Goal: Check status

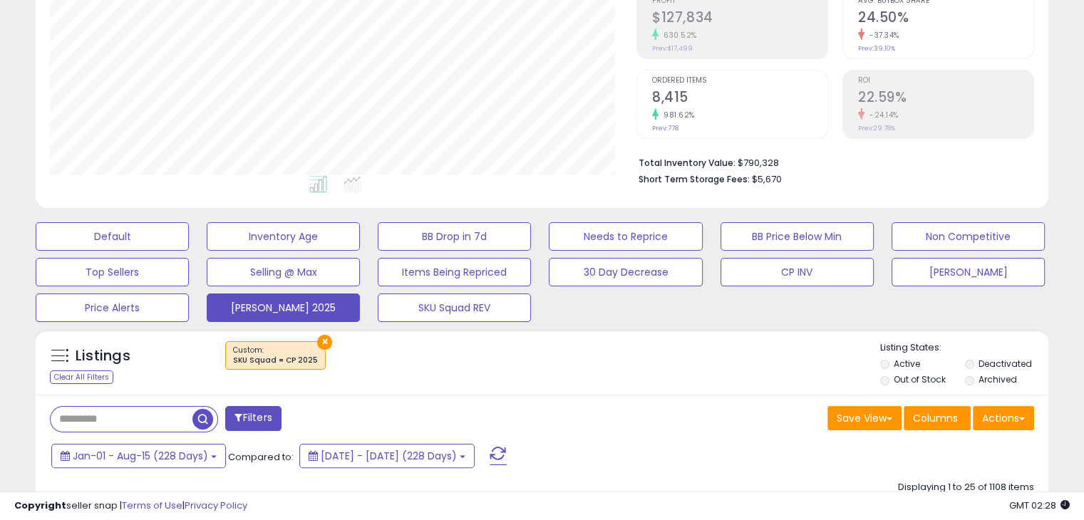
scroll to position [232, 0]
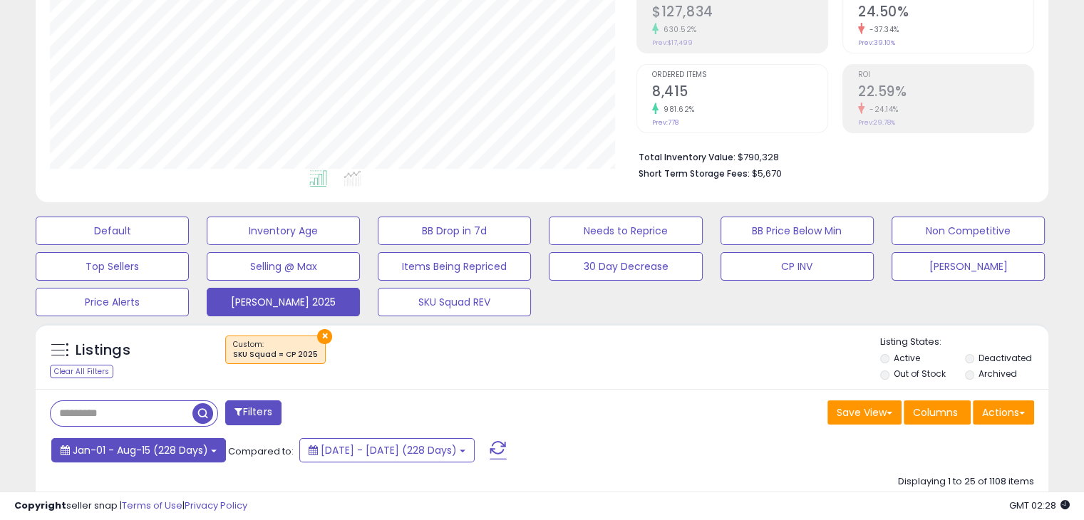
click at [206, 446] on span "Jan-01 - Aug-15 (228 Days)" at bounding box center [140, 450] width 135 height 14
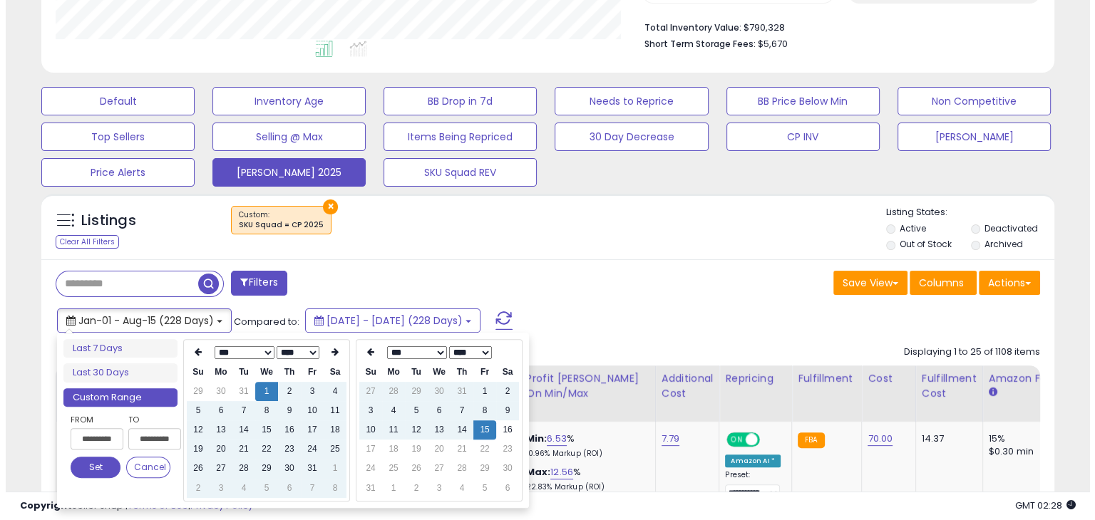
scroll to position [386, 0]
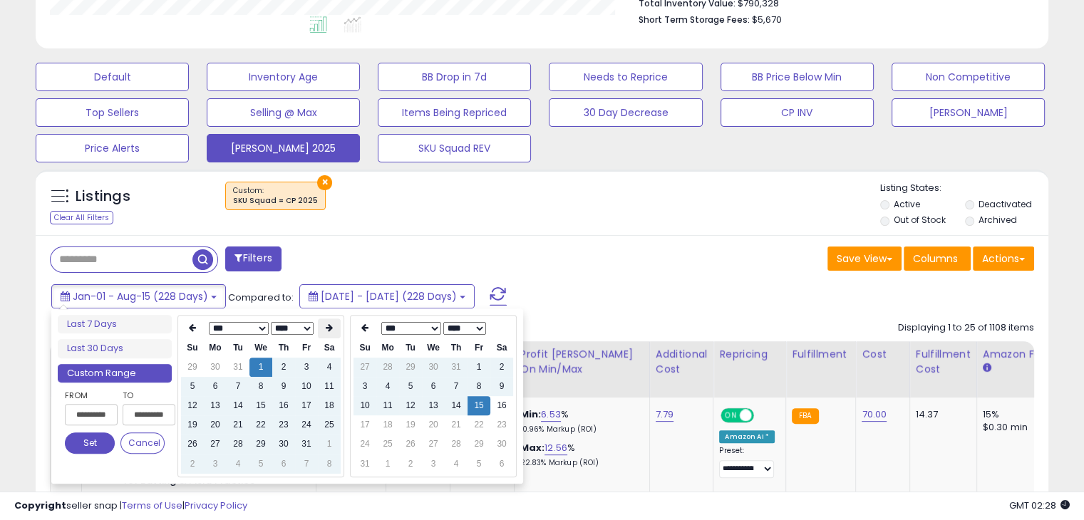
click at [329, 325] on icon at bounding box center [329, 328] width 7 height 9
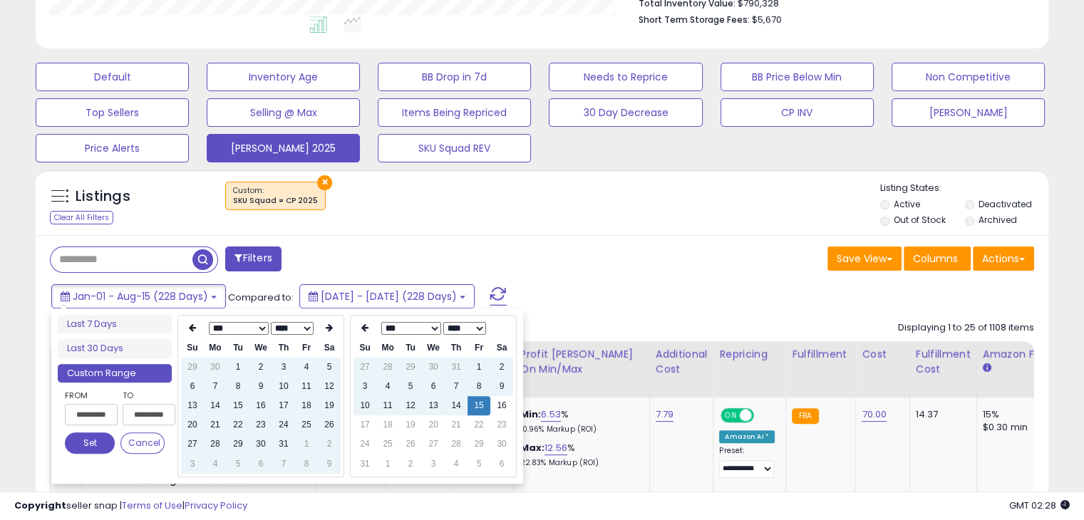
click at [329, 325] on icon at bounding box center [329, 328] width 7 height 9
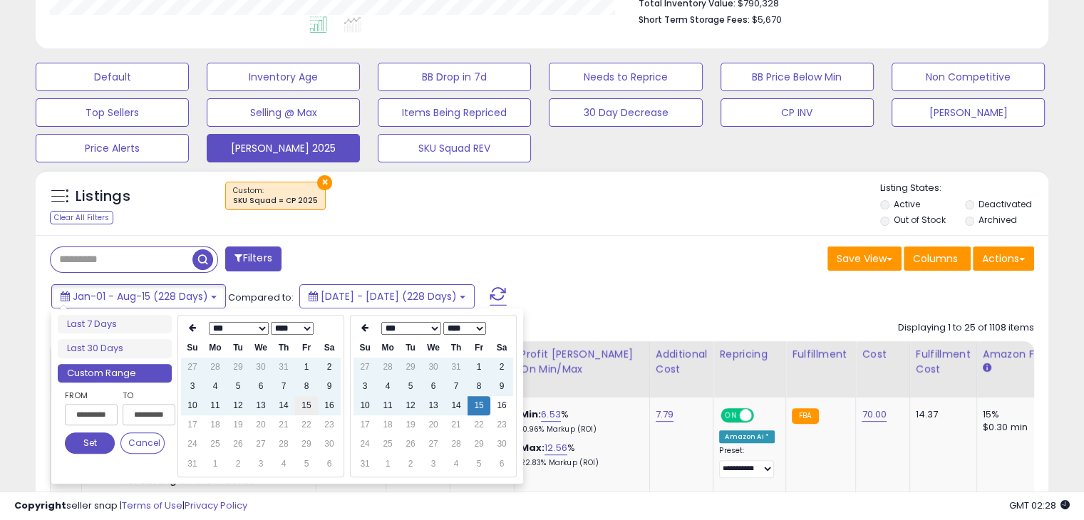
click at [307, 408] on td "15" at bounding box center [306, 405] width 23 height 19
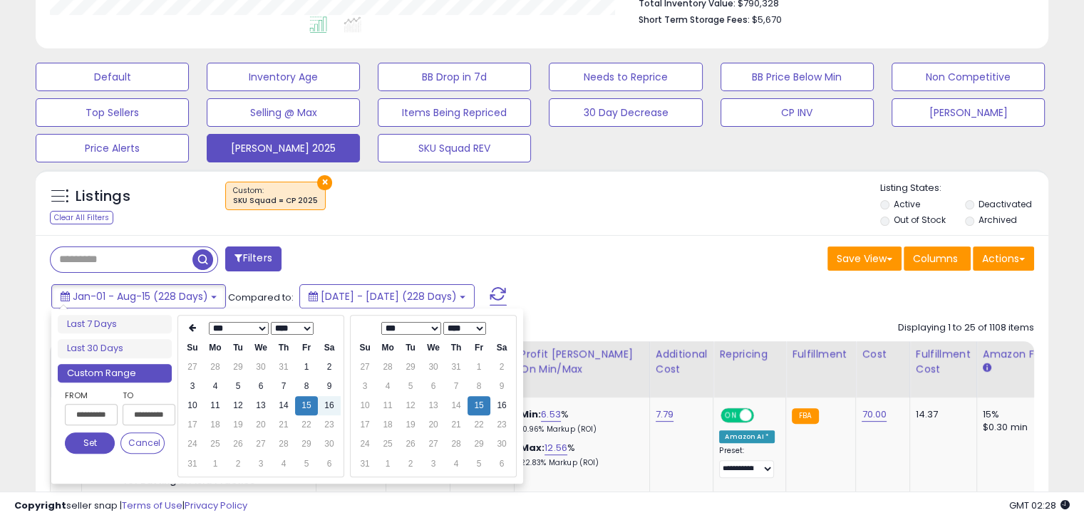
type input "**********"
click at [91, 441] on button "Set" at bounding box center [90, 443] width 50 height 21
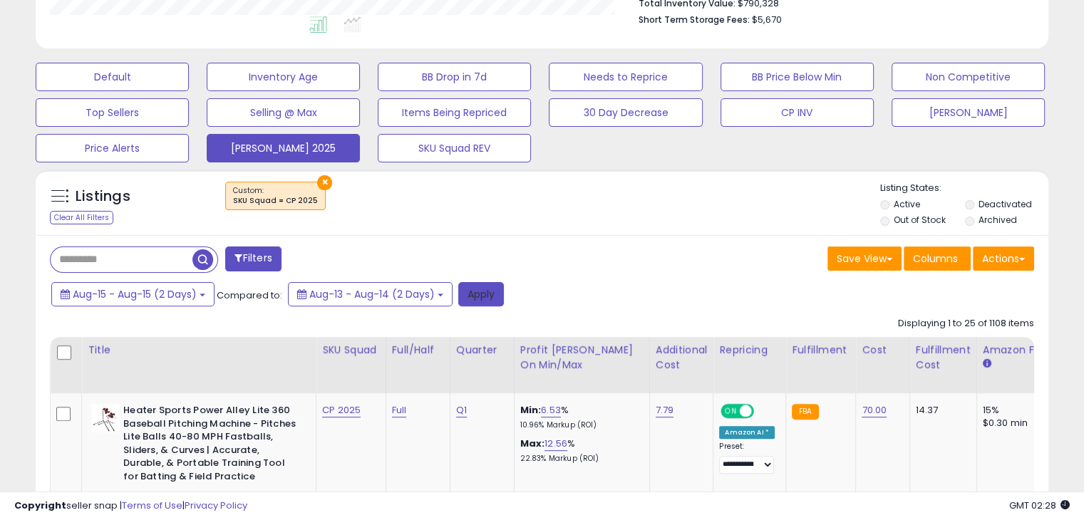
click at [492, 288] on button "Apply" at bounding box center [481, 294] width 46 height 24
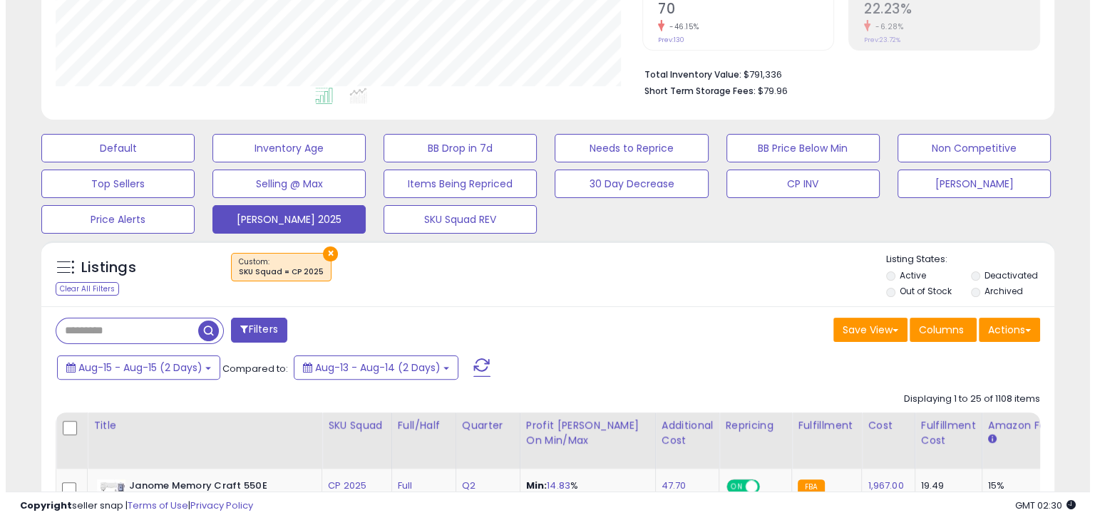
scroll to position [314, 0]
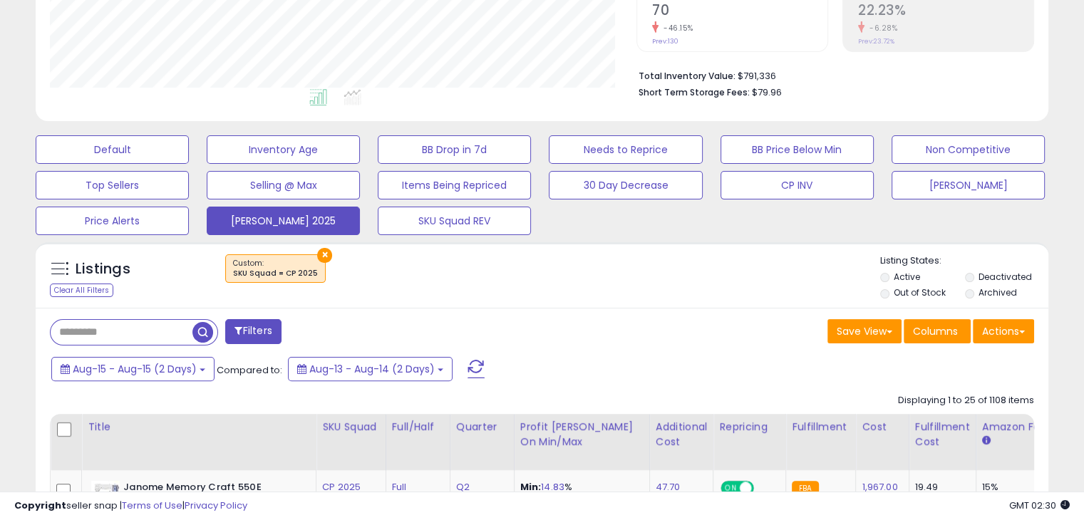
drag, startPoint x: 478, startPoint y: 368, endPoint x: 470, endPoint y: 367, distance: 7.2
click at [470, 367] on span at bounding box center [476, 369] width 17 height 19
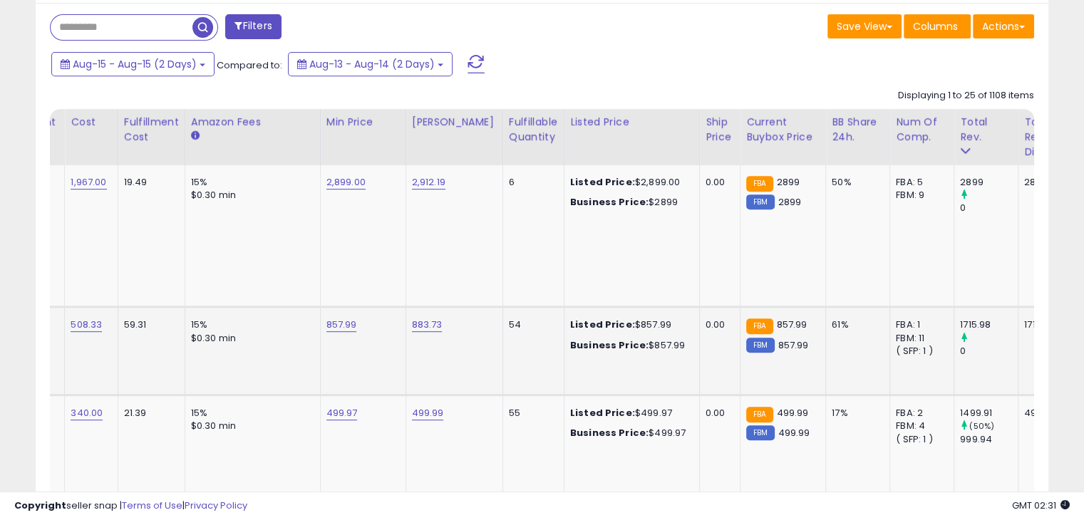
scroll to position [0, 0]
